Goal: Communication & Community: Answer question/provide support

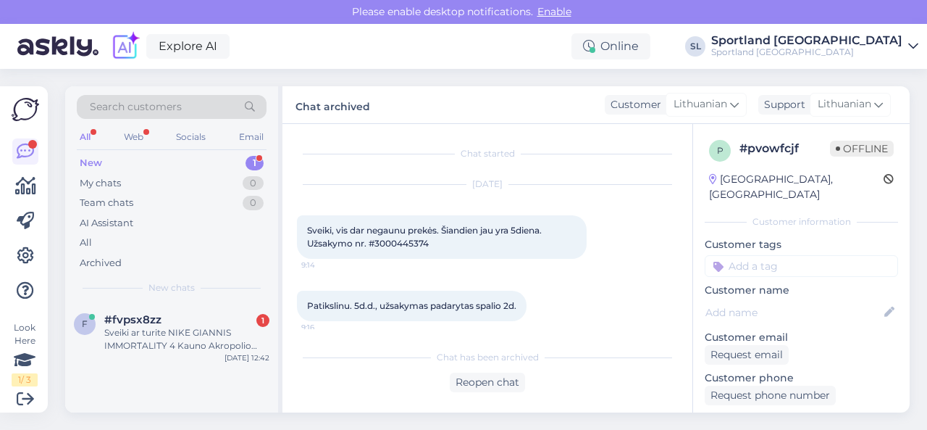
click at [180, 327] on div "Sveiki ar turite NIKE GIANNIS IMMORTALITY 4 Kauno Akropolio Sportland ?" at bounding box center [186, 339] width 165 height 26
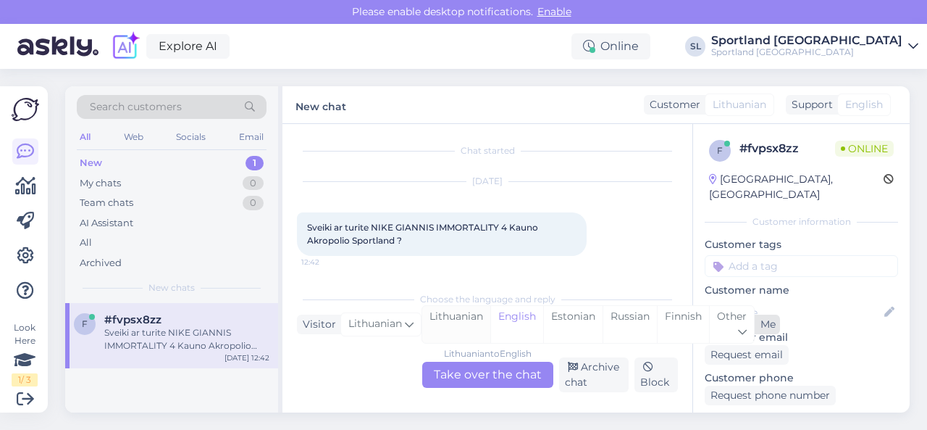
click at [451, 314] on div "Lithuanian" at bounding box center [456, 324] width 68 height 37
click at [451, 369] on div "Lithuanian to Lithuanian Take over the chat" at bounding box center [487, 375] width 131 height 26
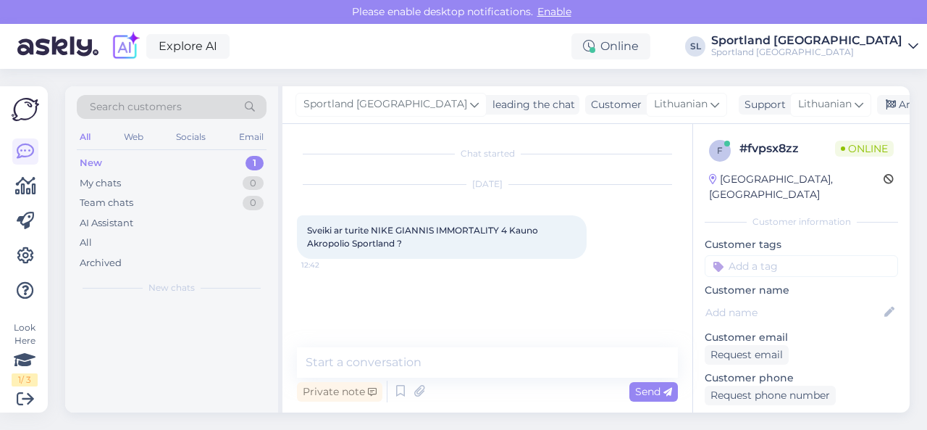
scroll to position [0, 0]
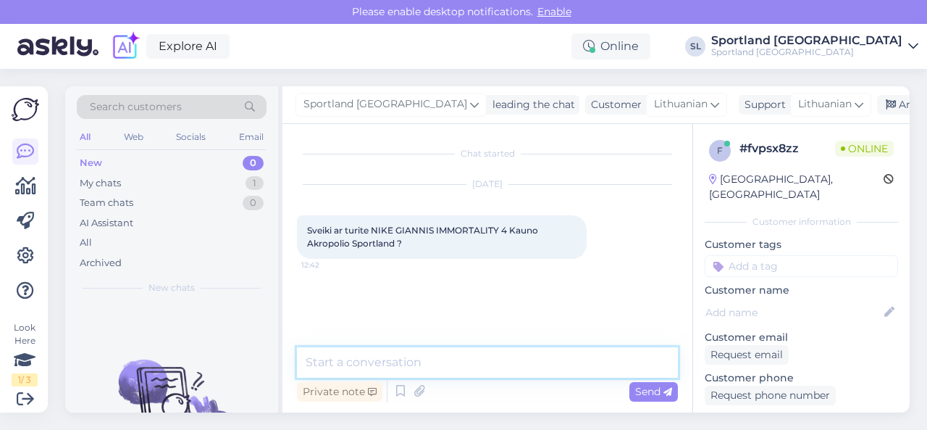
click at [448, 363] on textarea at bounding box center [487, 362] width 381 height 30
type textarea "Sveiki"
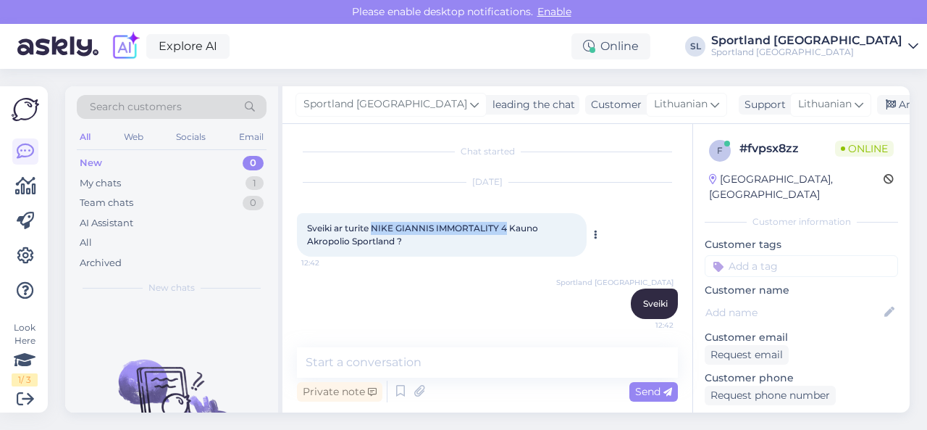
drag, startPoint x: 372, startPoint y: 228, endPoint x: 507, endPoint y: 230, distance: 134.8
click at [507, 230] on span "Sveiki ar turite NIKE GIANNIS IMMORTALITY 4 Kauno Akropolio Sportland ?" at bounding box center [423, 234] width 233 height 24
copy span "NIKE [PERSON_NAME] IMMORTALITY 4"
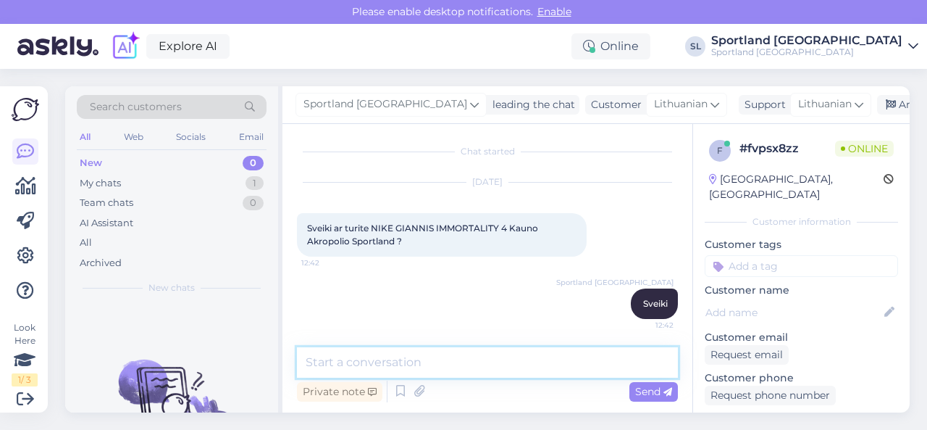
click at [442, 360] on textarea at bounding box center [487, 362] width 381 height 30
paste textarea "[URL][DOMAIN_NAME]"
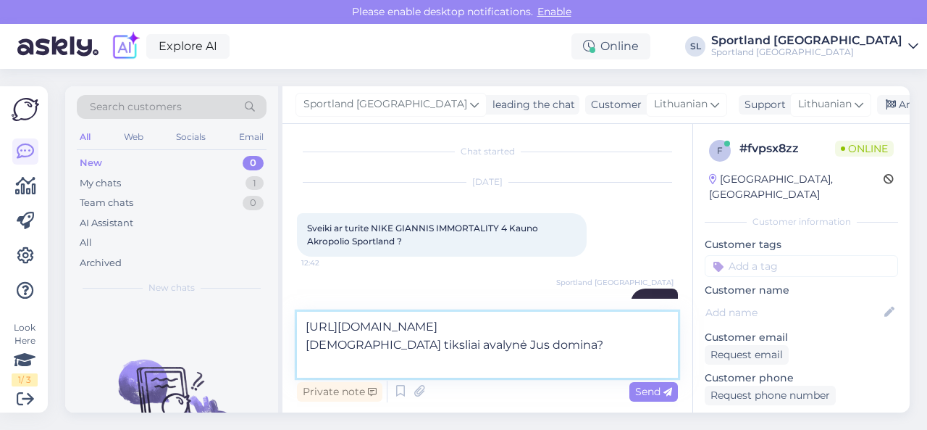
type textarea "[URL][DOMAIN_NAME] [DEMOGRAPHIC_DATA] tiksliai avalynė Jus domina?"
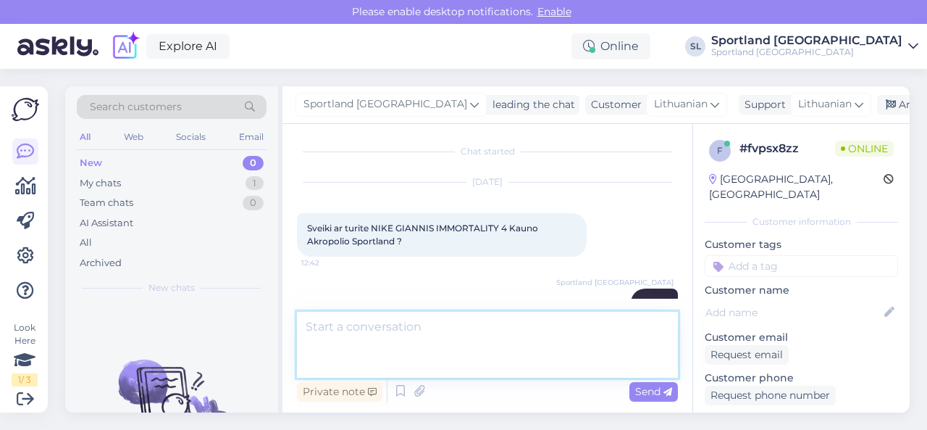
scroll to position [91, 0]
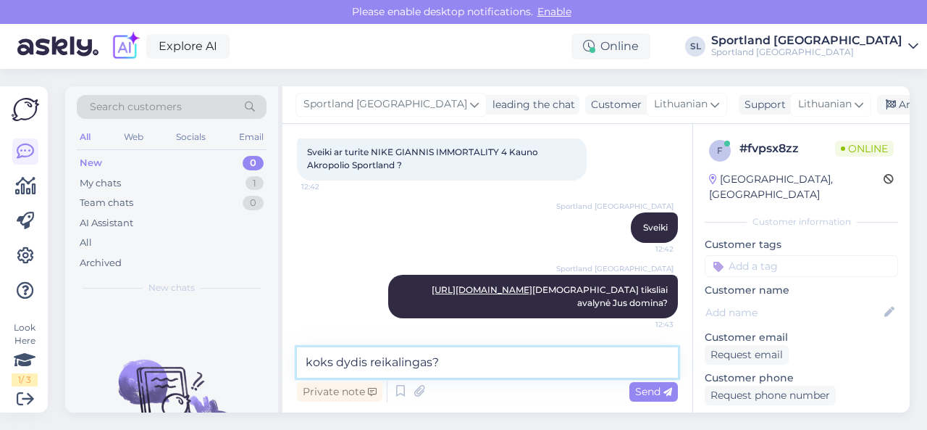
type textarea "koks dydis reikalingas?"
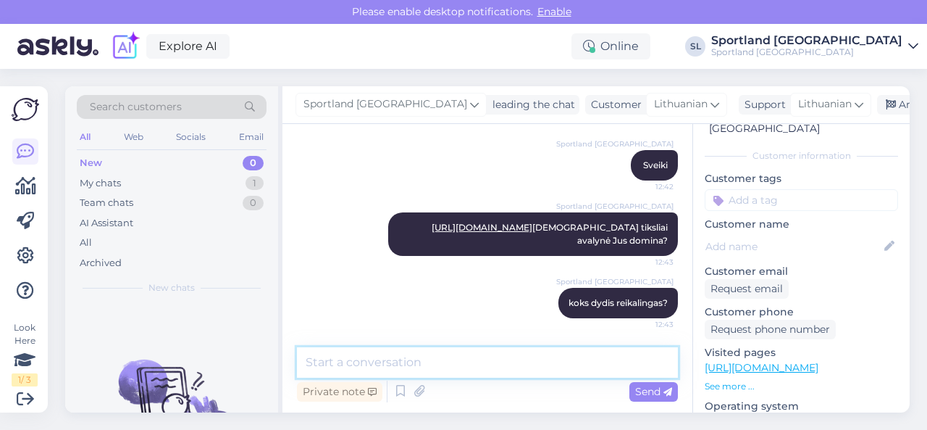
scroll to position [145, 0]
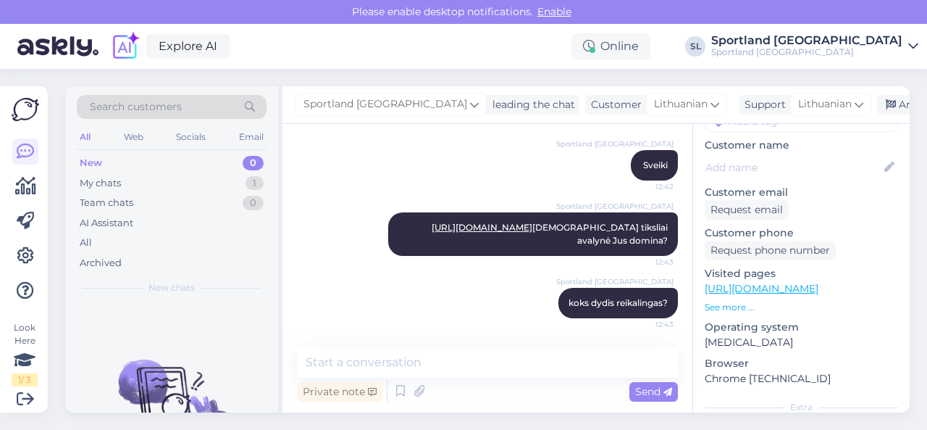
click at [768, 282] on link "[URL][DOMAIN_NAME]" at bounding box center [762, 288] width 114 height 13
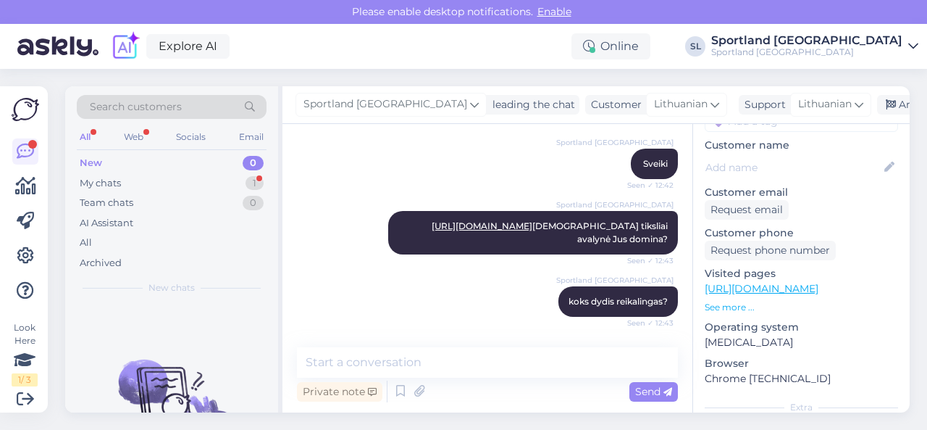
scroll to position [70, 0]
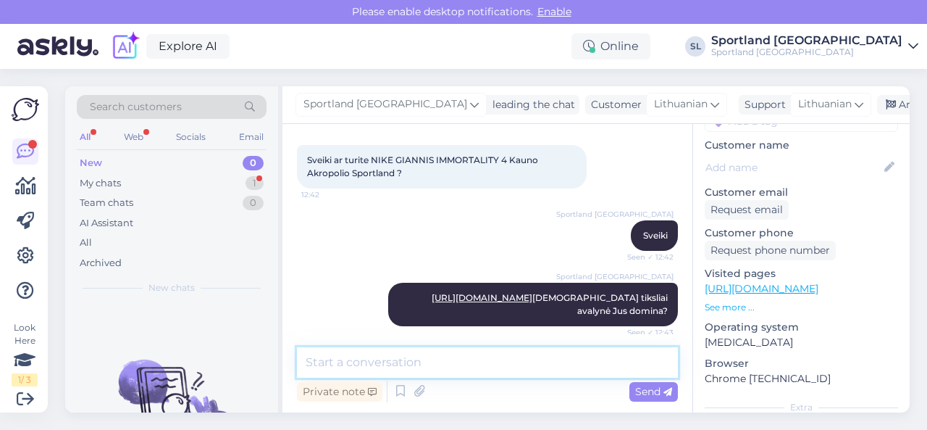
click at [501, 370] on textarea at bounding box center [487, 362] width 381 height 30
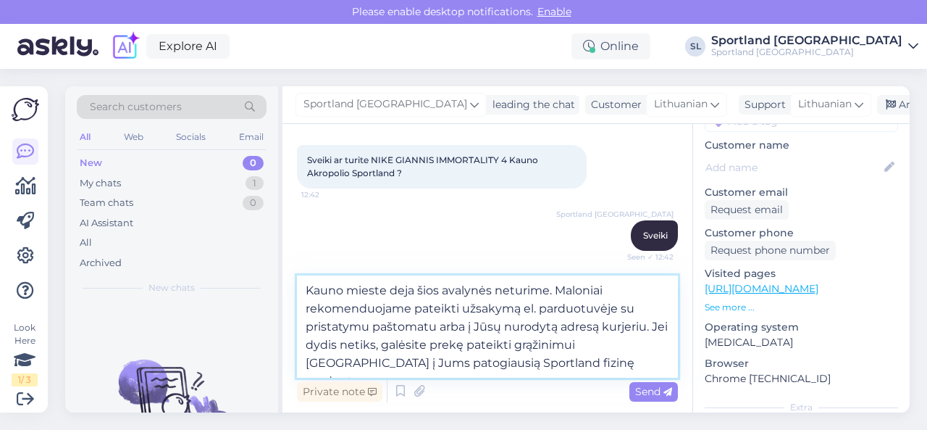
type textarea "Kauno mieste deja šios avalynės neturime. Maloniai rekomenduojame pateikti užsa…"
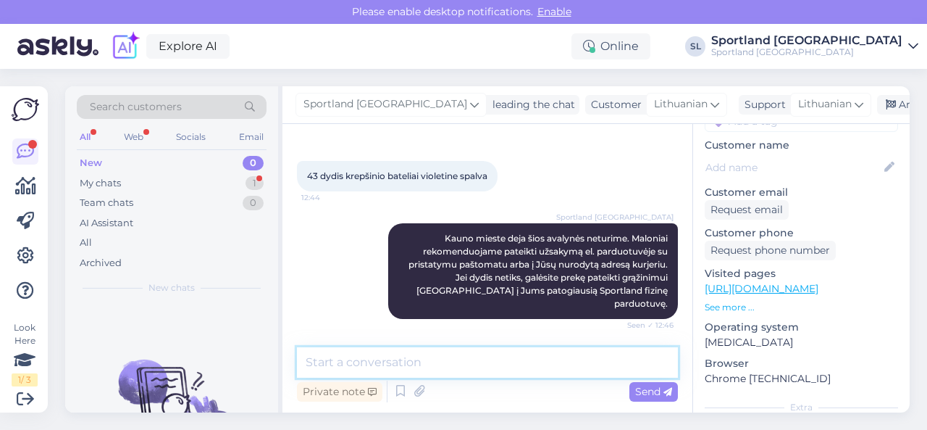
scroll to position [392, 0]
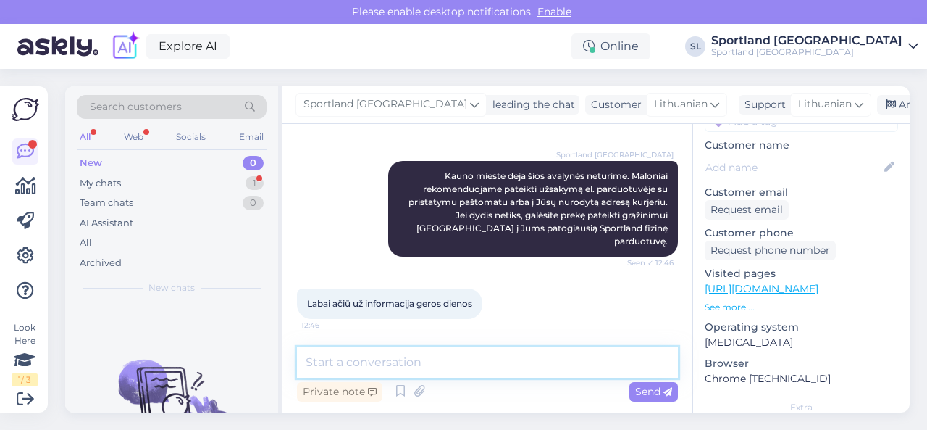
click at [425, 361] on textarea at bounding box center [487, 362] width 381 height 30
type textarea "Geros ir Jums dienos ;)"
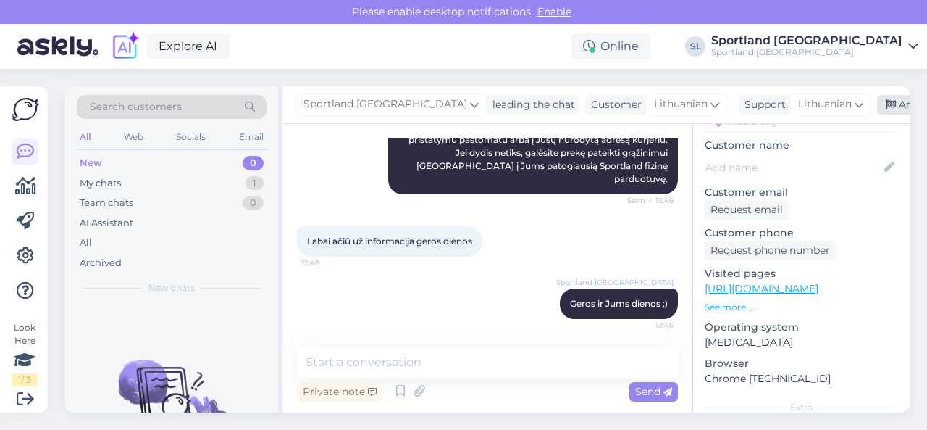
click at [877, 108] on div "Archive chat" at bounding box center [922, 105] width 91 height 20
